Goal: Task Accomplishment & Management: Use online tool/utility

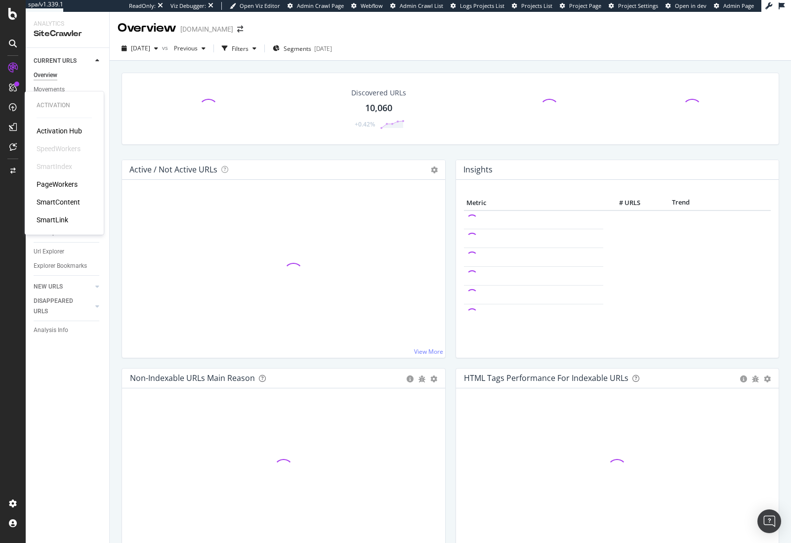
click at [56, 199] on div "SmartContent" at bounding box center [58, 202] width 43 height 10
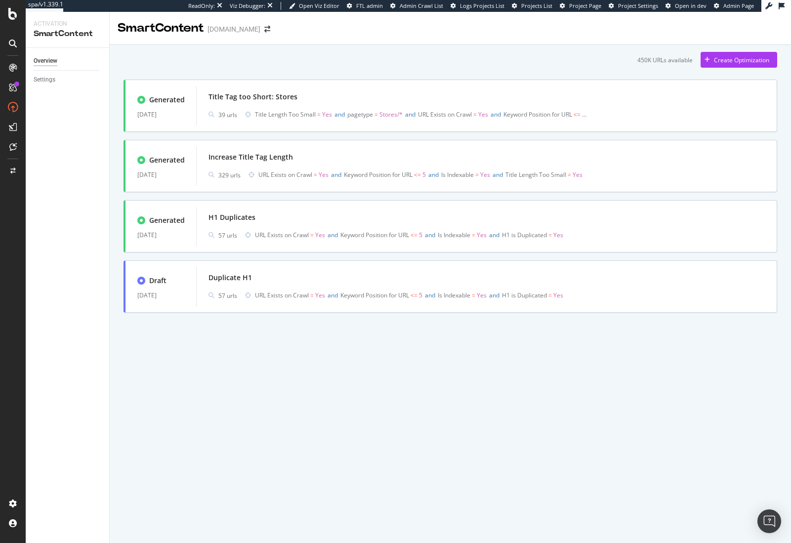
click at [419, 381] on div "SmartContent [DOMAIN_NAME] 450K URLs available Create Optimization Generated [D…" at bounding box center [450, 277] width 681 height 531
click at [744, 62] on div "Create Optimization" at bounding box center [741, 60] width 55 height 8
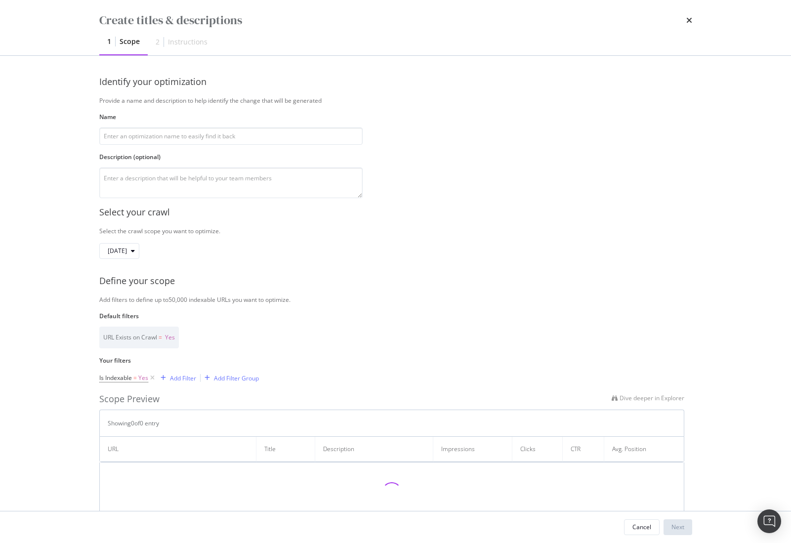
click at [532, 209] on div "Select your crawl" at bounding box center [395, 212] width 593 height 13
click at [527, 206] on div "Select your crawl" at bounding box center [395, 212] width 593 height 13
